Goal: Task Accomplishment & Management: Manage account settings

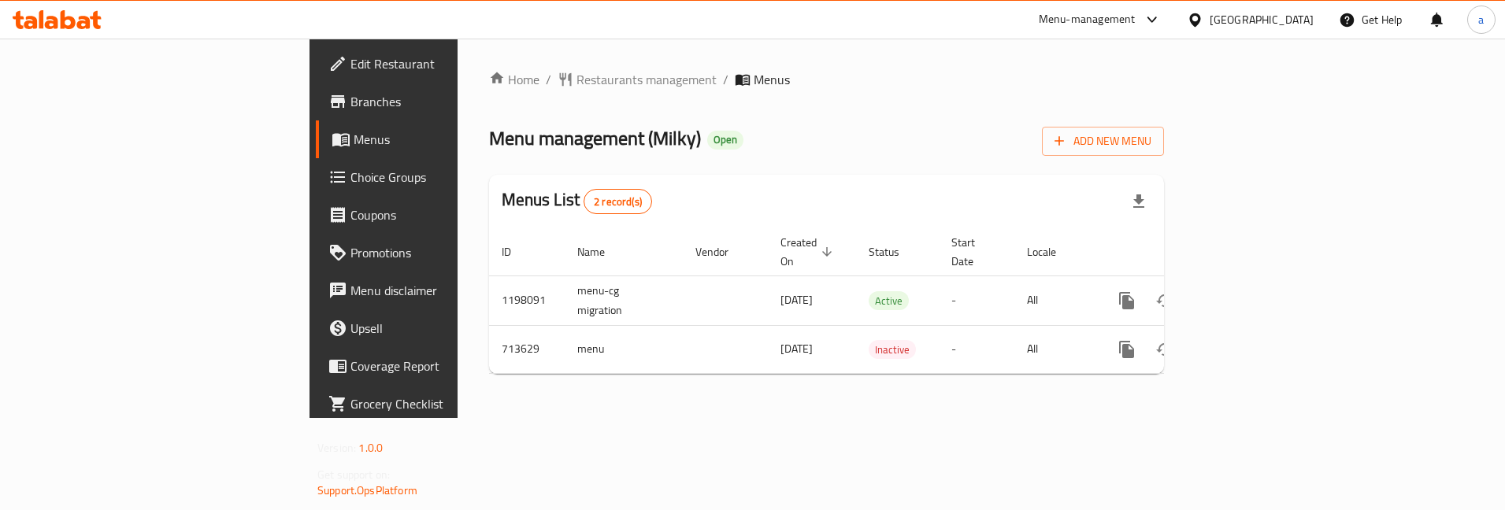
click at [351, 173] on span "Choice Groups" at bounding box center [450, 177] width 198 height 19
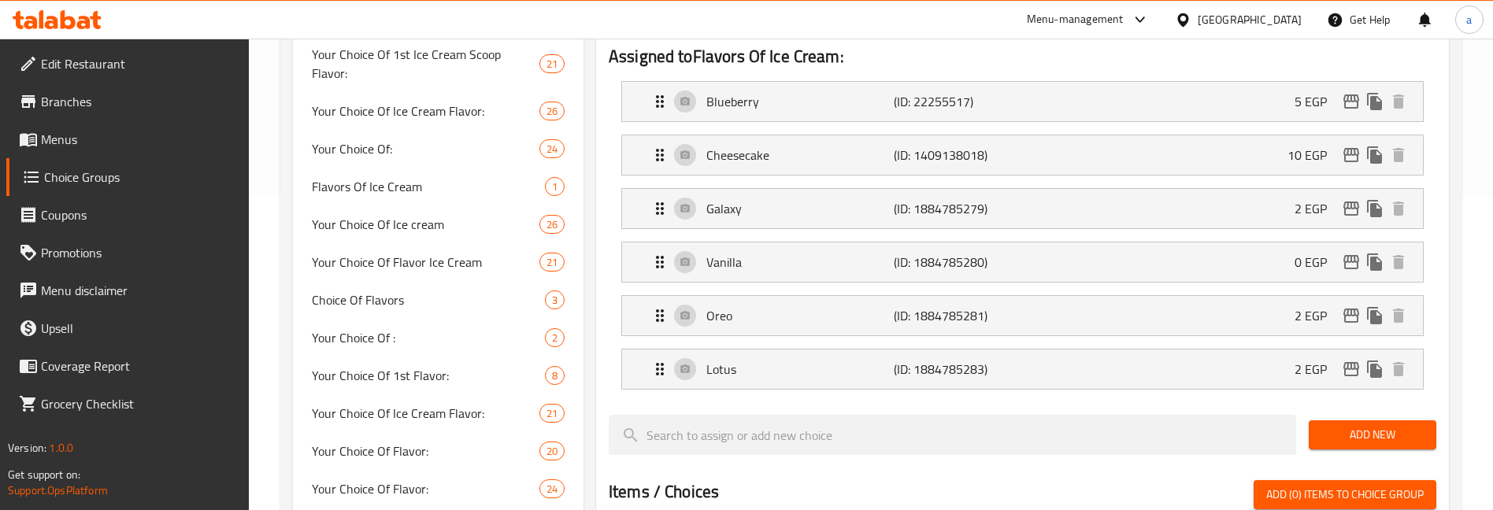
scroll to position [394, 0]
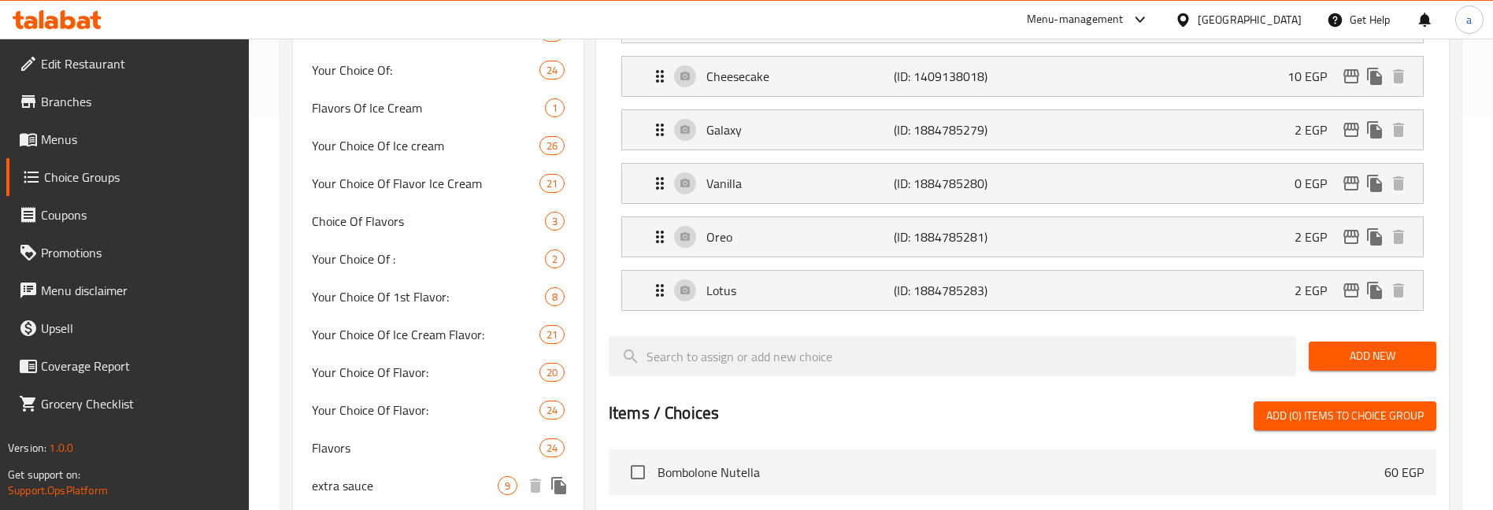
click at [466, 477] on span "extra sauce" at bounding box center [405, 486] width 186 height 19
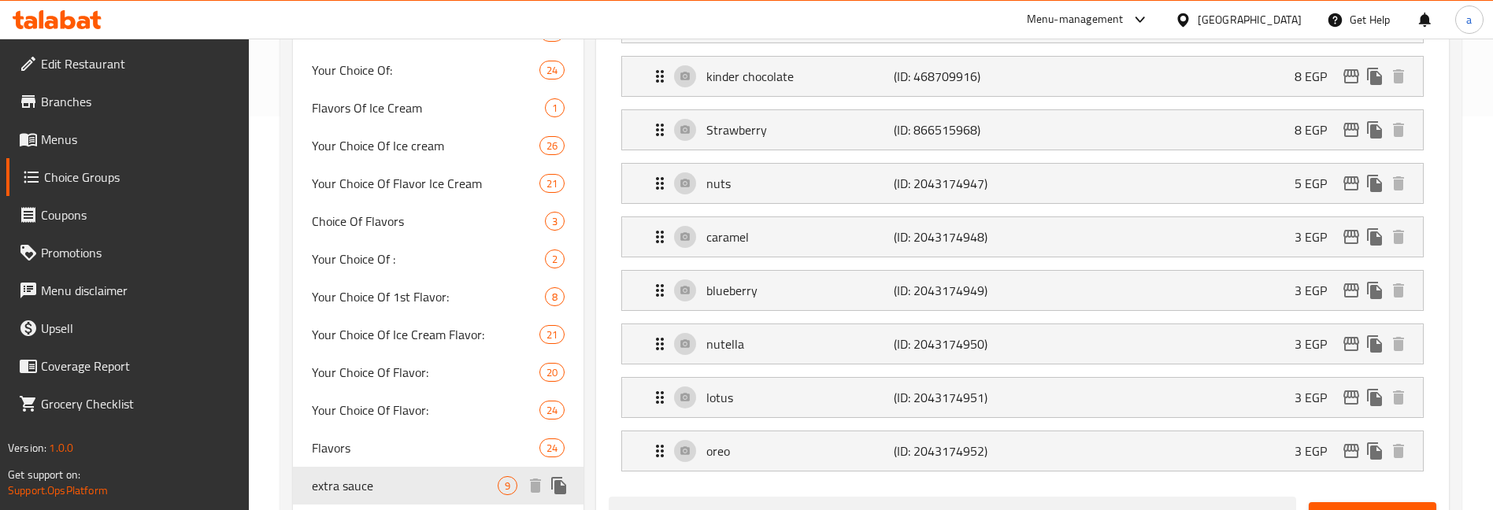
type input "extra sauce"
type input "اضافات صوص"
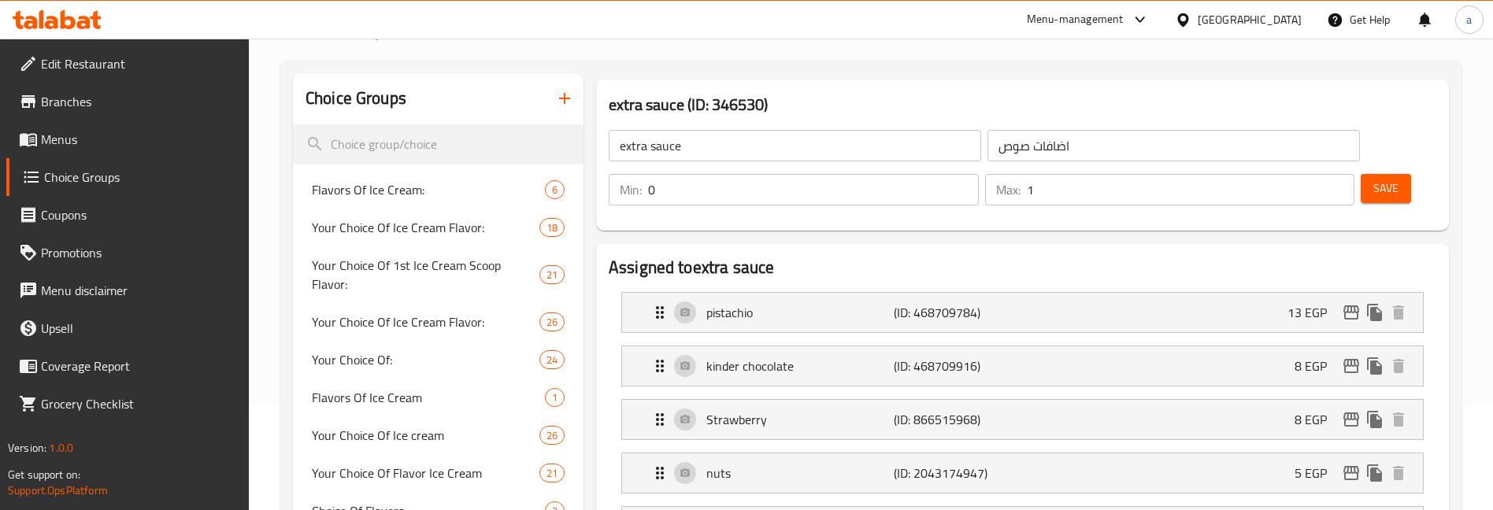
scroll to position [79, 0]
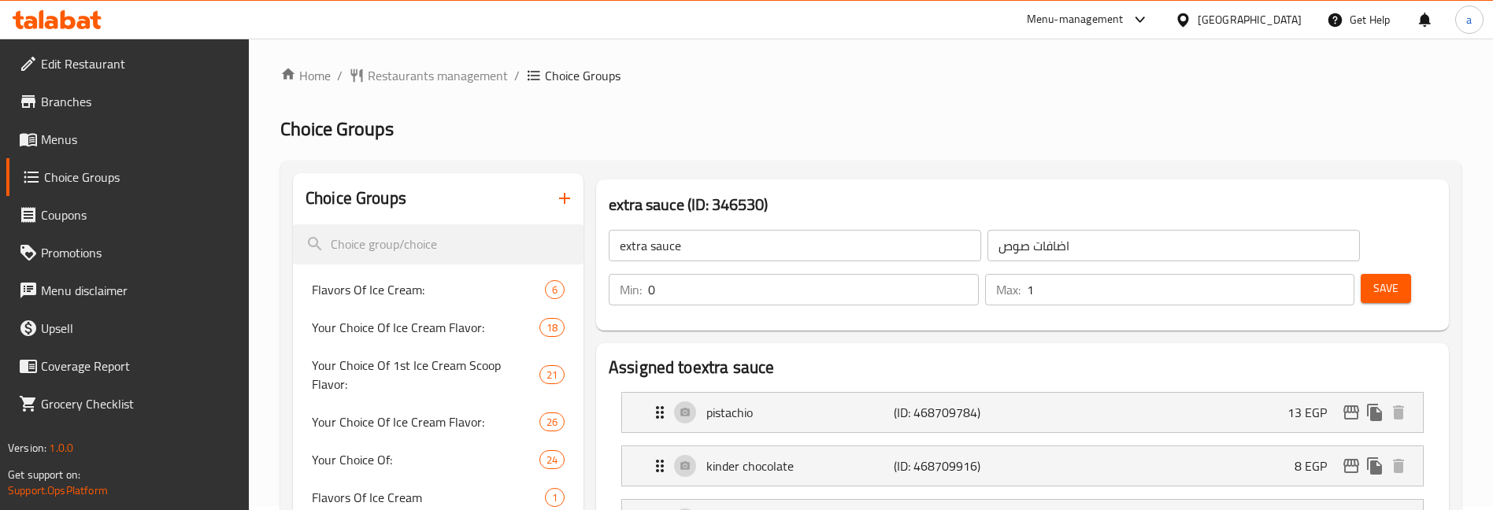
scroll to position [0, 0]
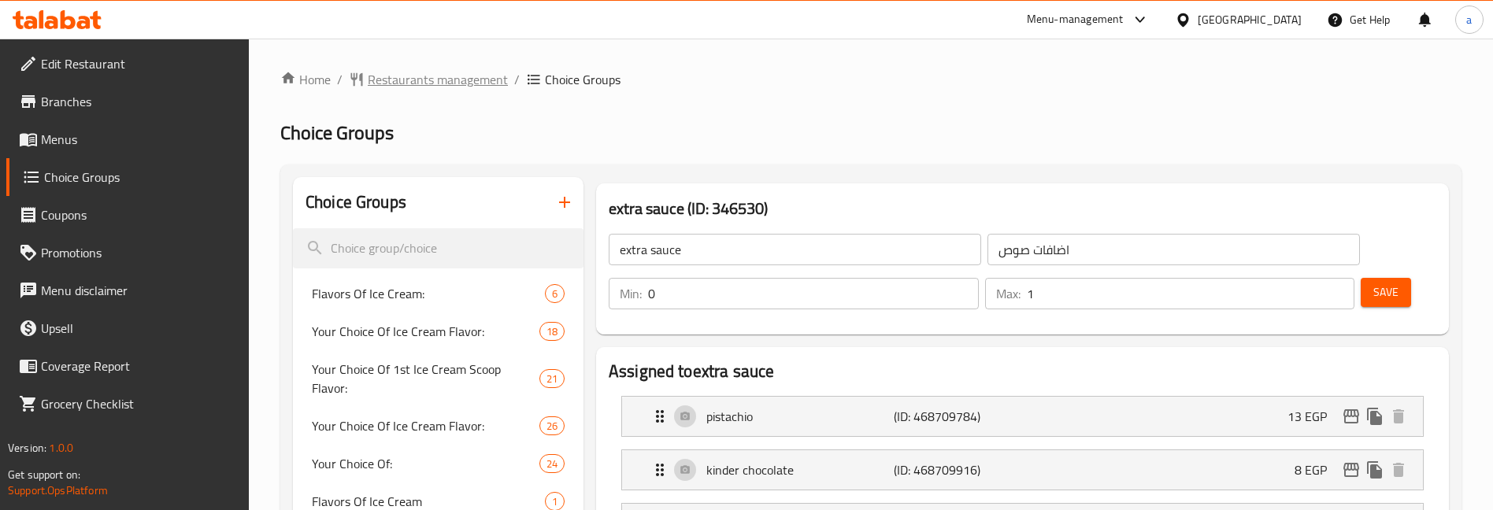
click at [474, 81] on span "Restaurants management" at bounding box center [438, 79] width 140 height 19
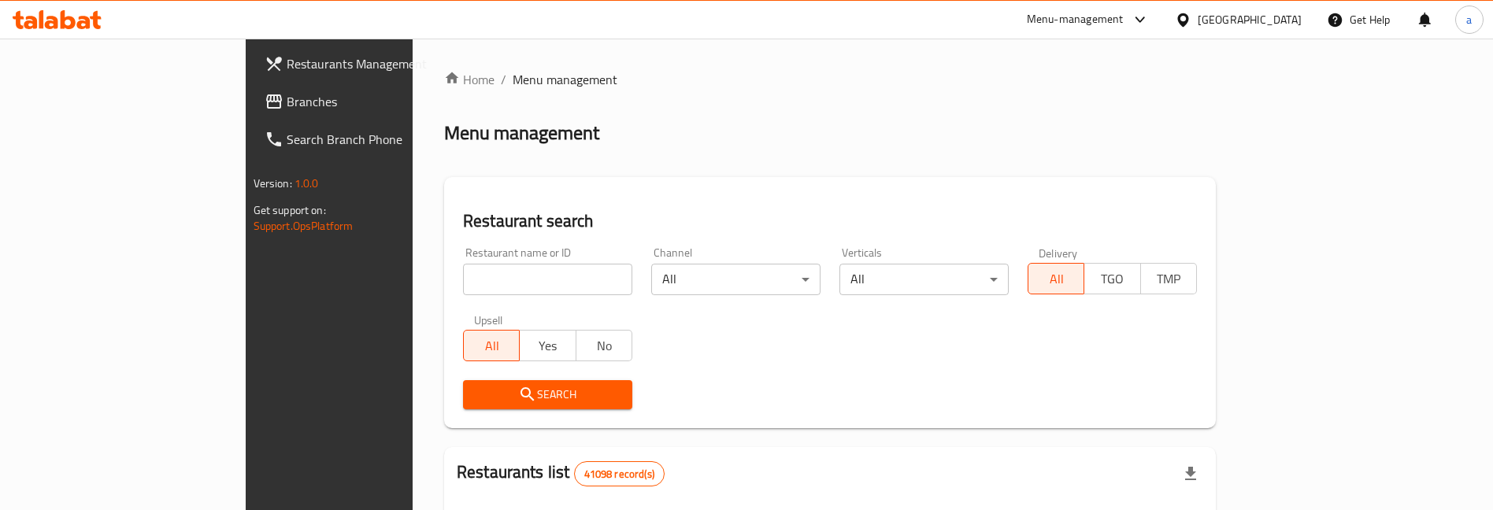
click at [116, 103] on div at bounding box center [746, 255] width 1493 height 510
click at [287, 103] on span "Branches" at bounding box center [385, 101] width 196 height 19
